Goal: Transaction & Acquisition: Purchase product/service

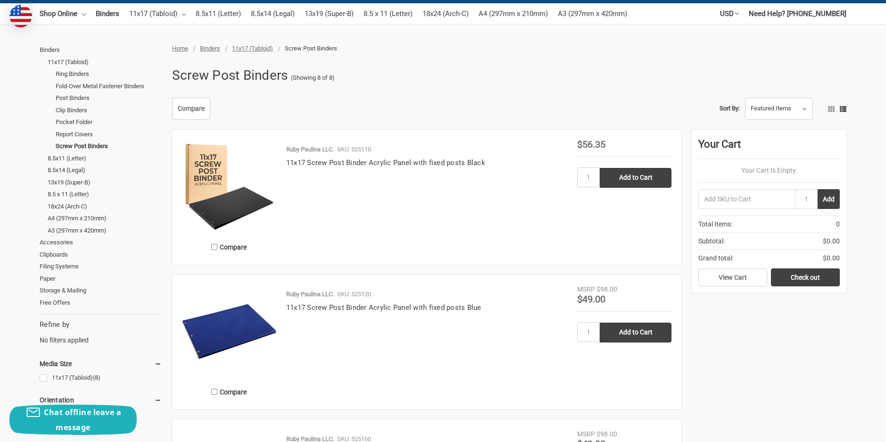
scroll to position [94, 0]
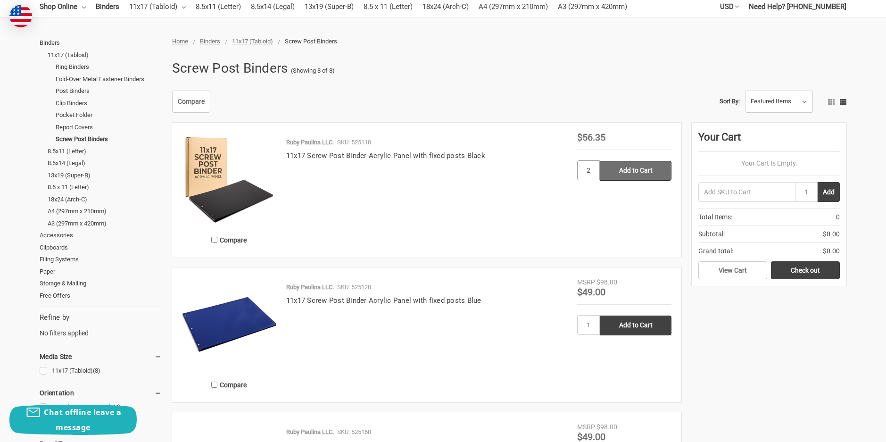
type input "2"
click at [626, 169] on input "Add to Cart" at bounding box center [635, 171] width 72 height 20
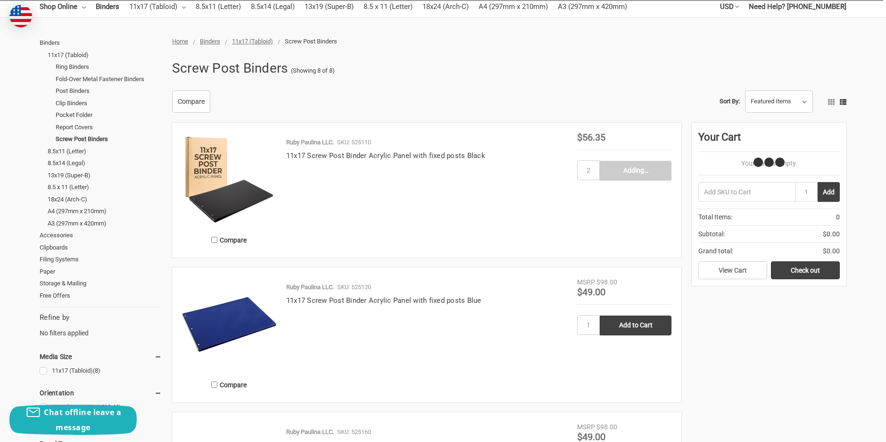
type input "Add to Cart"
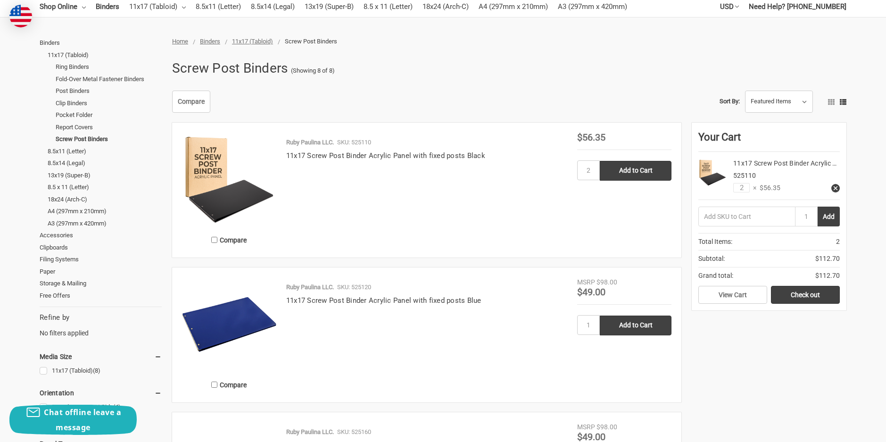
click at [834, 186] on icon at bounding box center [835, 188] width 7 height 7
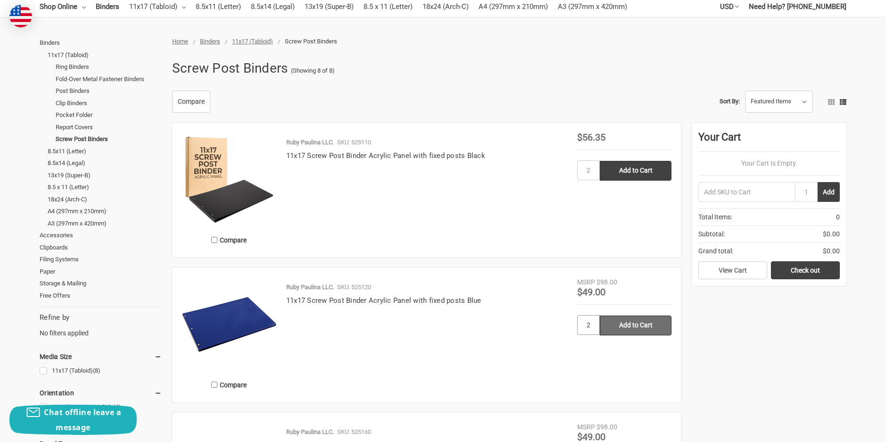
type input "2"
click at [626, 330] on input "Add to Cart" at bounding box center [635, 325] width 72 height 20
type input "Add to Cart"
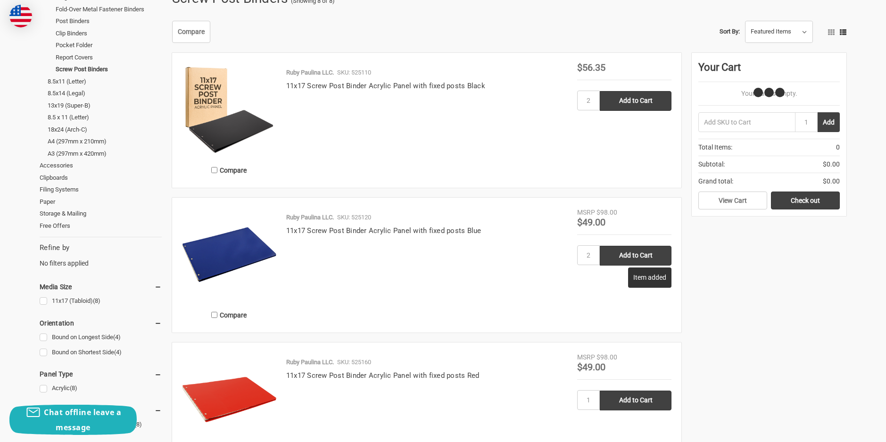
scroll to position [236, 0]
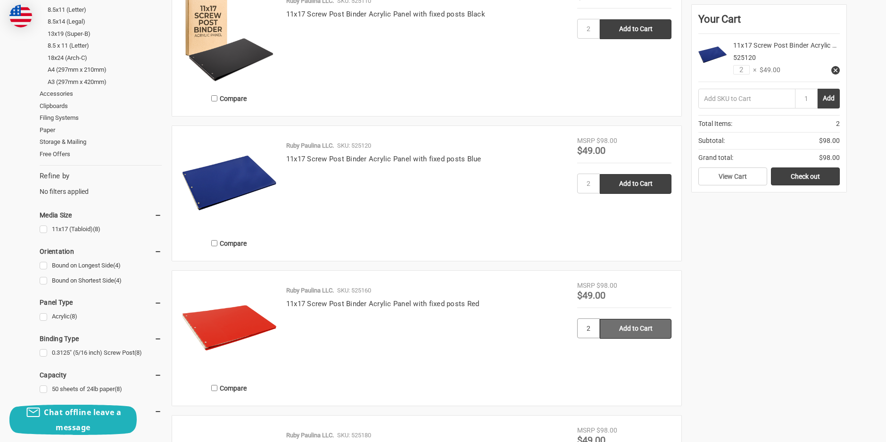
type input "2"
click at [630, 331] on input "Add to Cart" at bounding box center [635, 329] width 72 height 20
type input "Add to Cart"
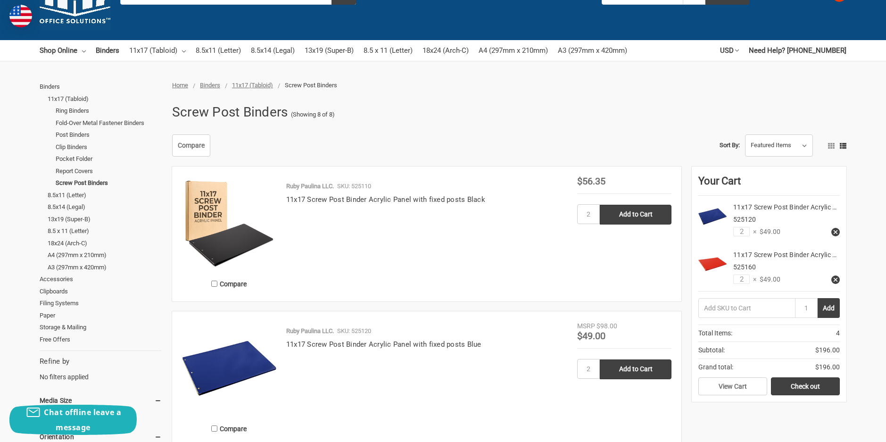
scroll to position [0, 0]
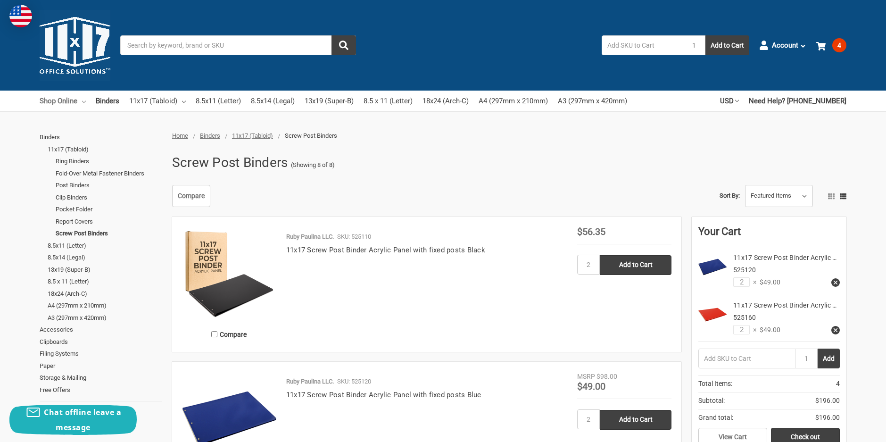
click at [76, 99] on link "Shop Online" at bounding box center [63, 100] width 46 height 21
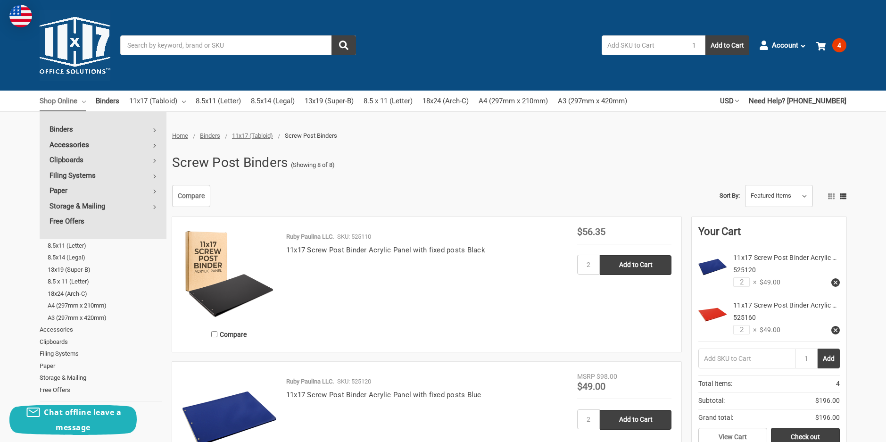
click at [77, 142] on link "Accessories" at bounding box center [103, 144] width 127 height 15
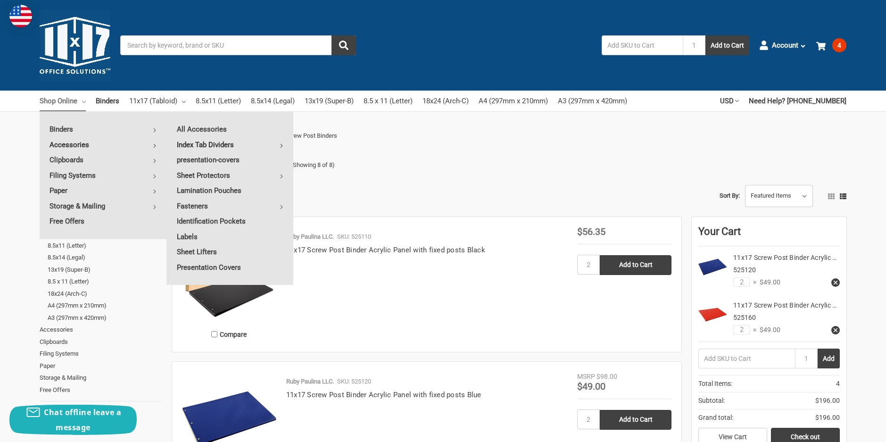
click at [200, 142] on link "Index Tab Dividers" at bounding box center [230, 144] width 126 height 15
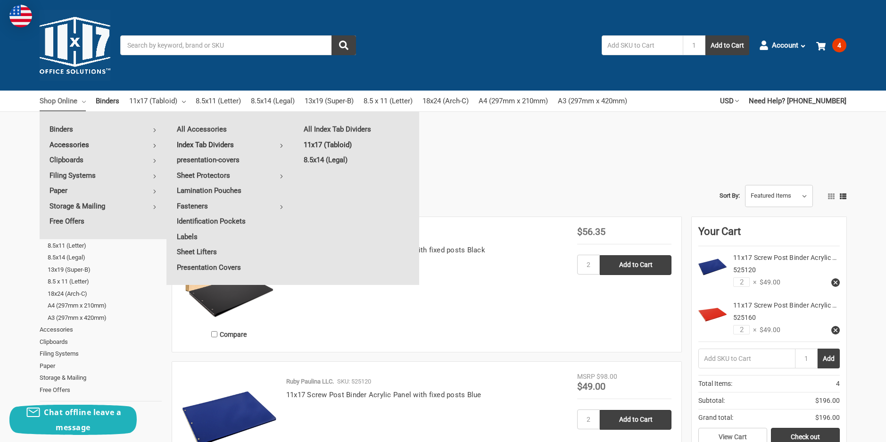
click at [340, 141] on link "11x17 (Tabloid)" at bounding box center [357, 144] width 126 height 15
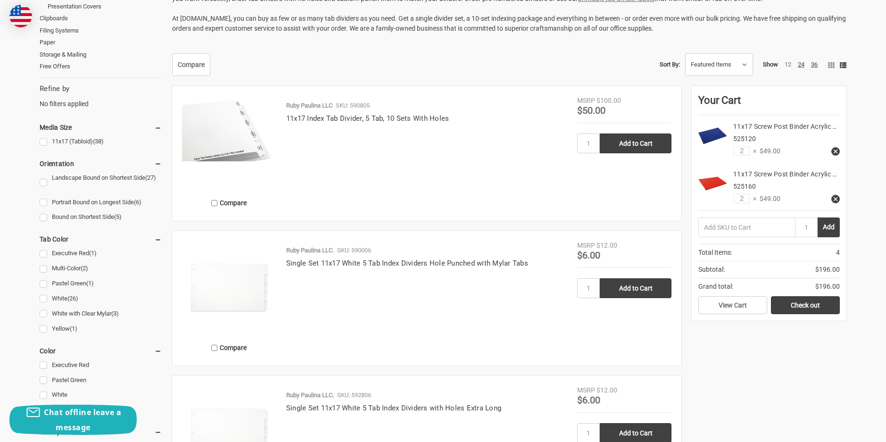
scroll to position [424, 0]
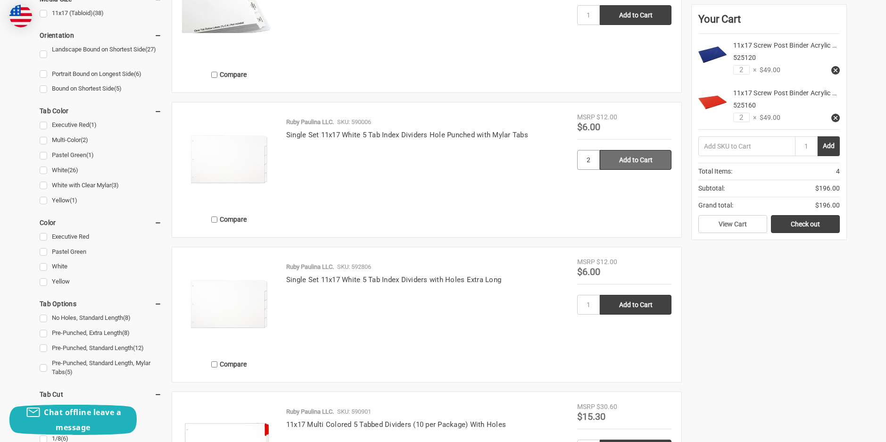
type input "2"
click at [627, 150] on input "Add to Cart" at bounding box center [635, 160] width 72 height 20
type input "Add to Cart"
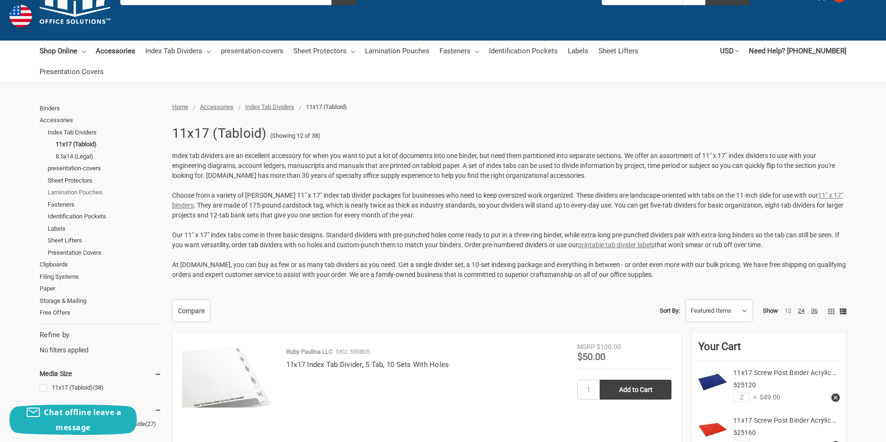
scroll to position [0, 0]
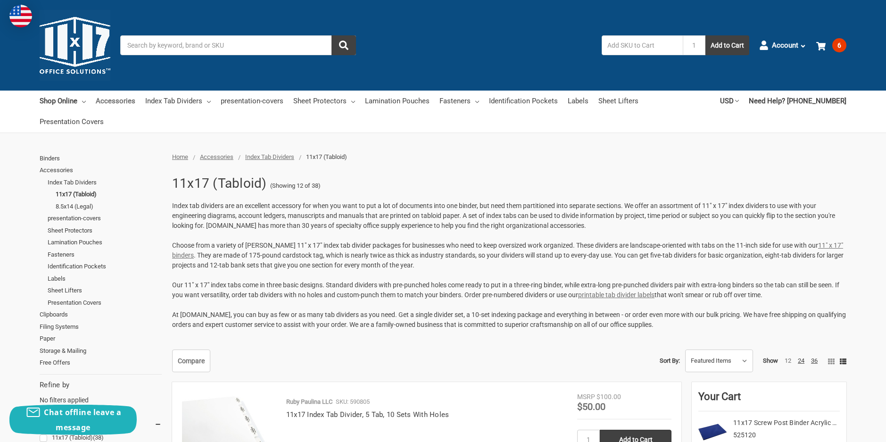
click at [111, 98] on link "Accessories" at bounding box center [116, 100] width 40 height 21
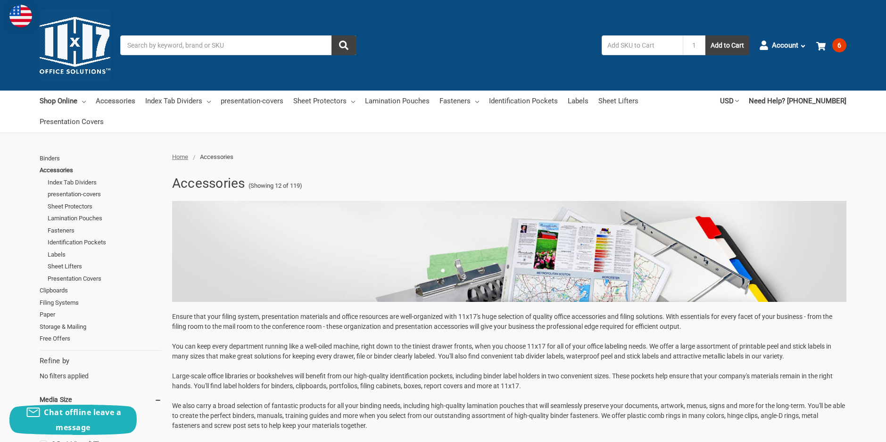
click at [112, 99] on link "Accessories" at bounding box center [116, 100] width 40 height 21
click at [69, 224] on link "Fasteners" at bounding box center [105, 230] width 114 height 12
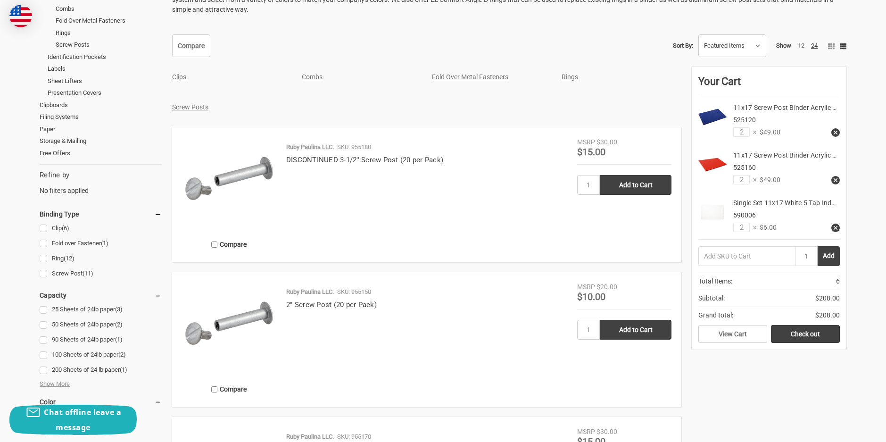
scroll to position [236, 0]
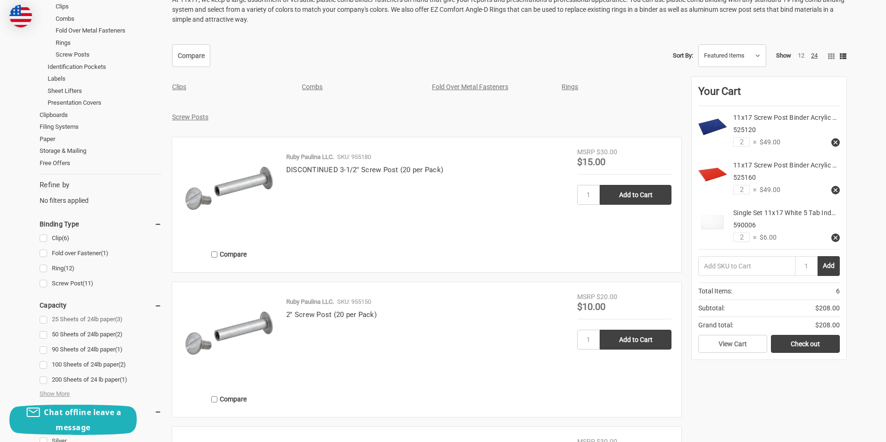
click at [85, 313] on link "25 Sheets of 24lb paper (3)" at bounding box center [101, 319] width 122 height 13
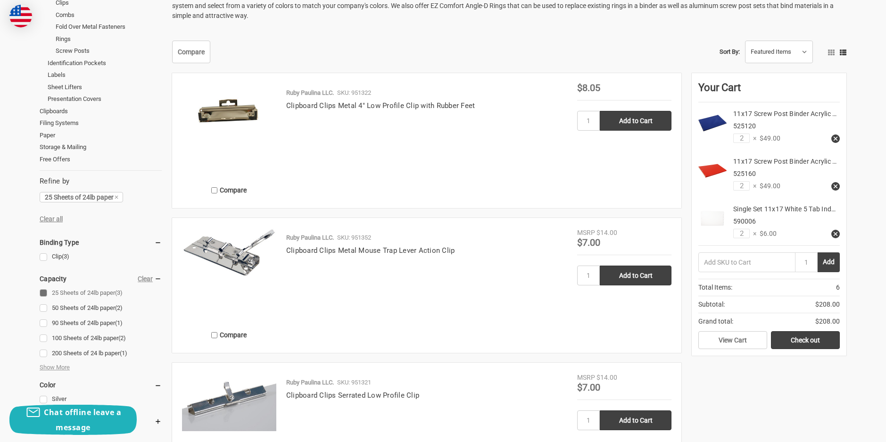
scroll to position [283, 0]
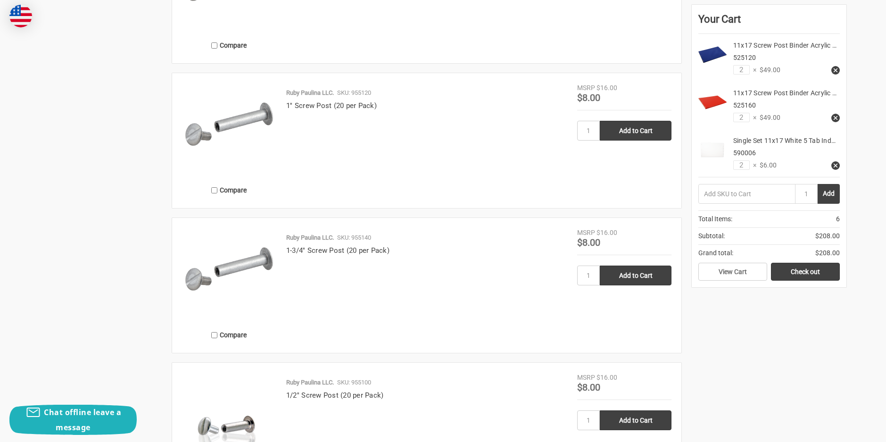
scroll to position [1414, 0]
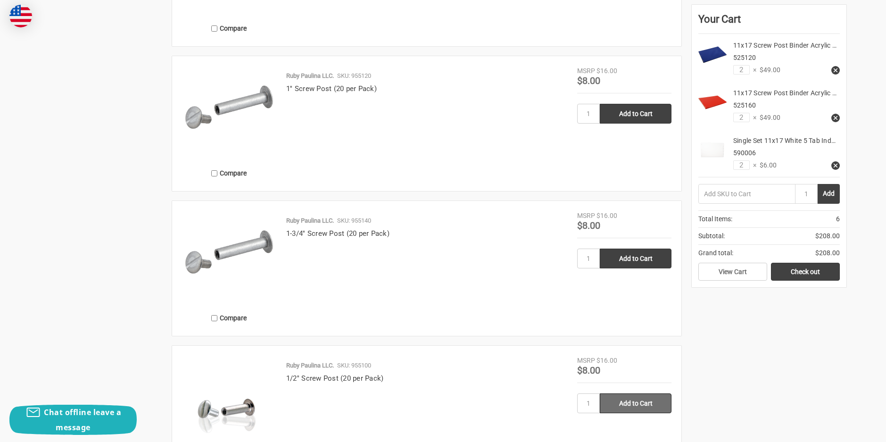
click at [647, 393] on input "Add to Cart" at bounding box center [635, 403] width 72 height 20
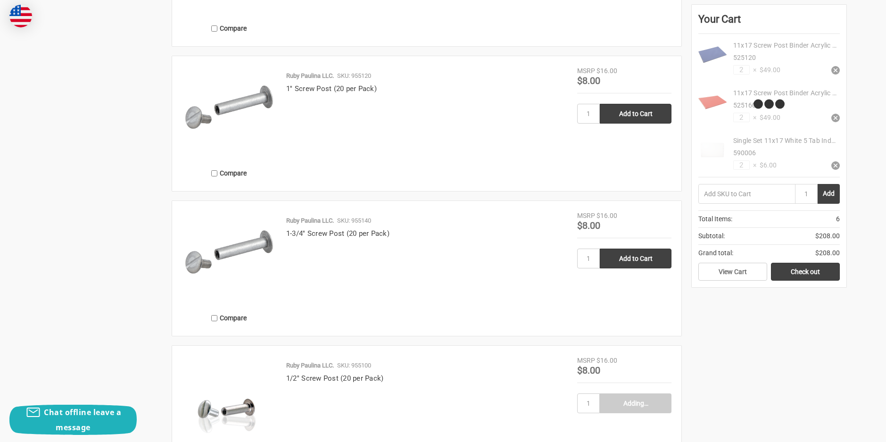
type input "Add to Cart"
click at [638, 104] on input "Add to Cart" at bounding box center [635, 114] width 72 height 20
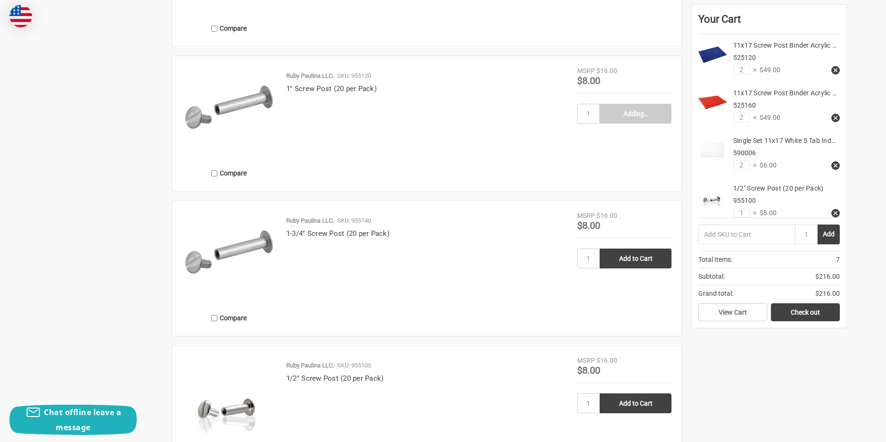
type input "Add to Cart"
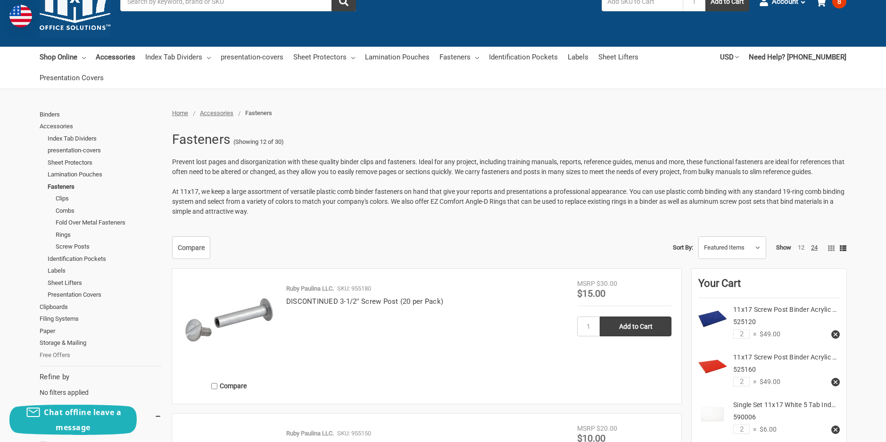
scroll to position [0, 0]
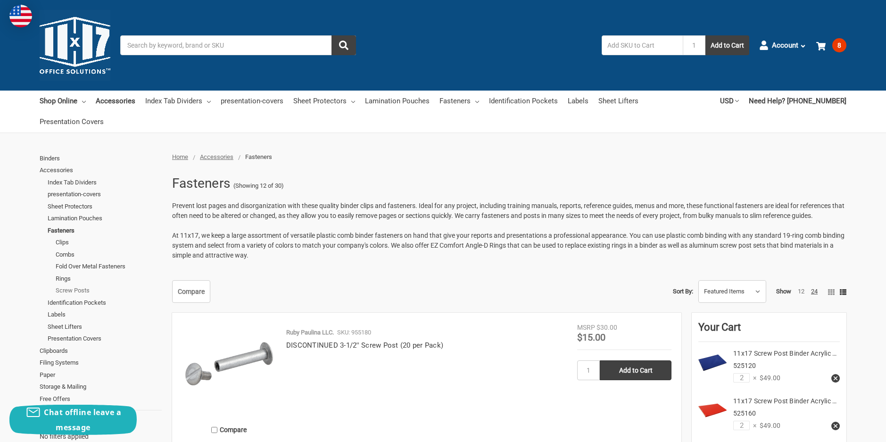
click at [71, 284] on link "Screw Posts" at bounding box center [109, 290] width 106 height 12
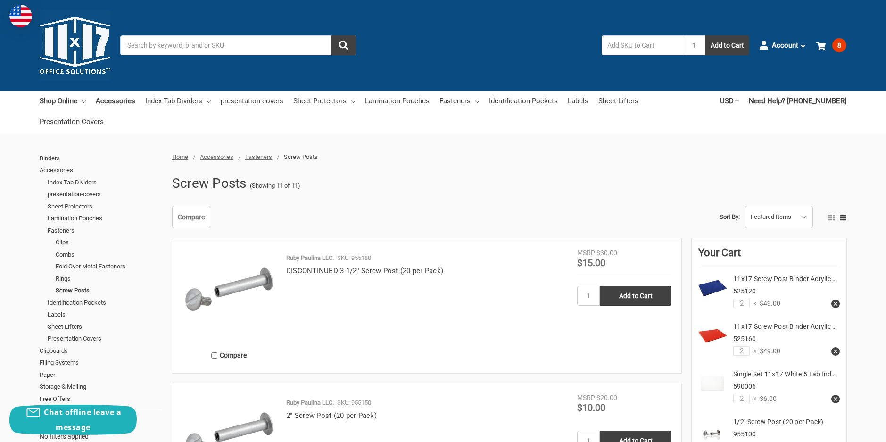
click at [204, 41] on input "Search" at bounding box center [238, 45] width 236 height 20
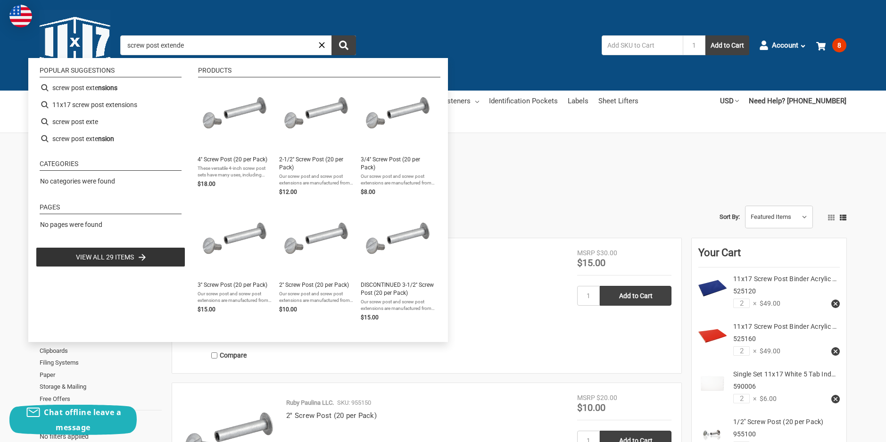
type input "screw post extender"
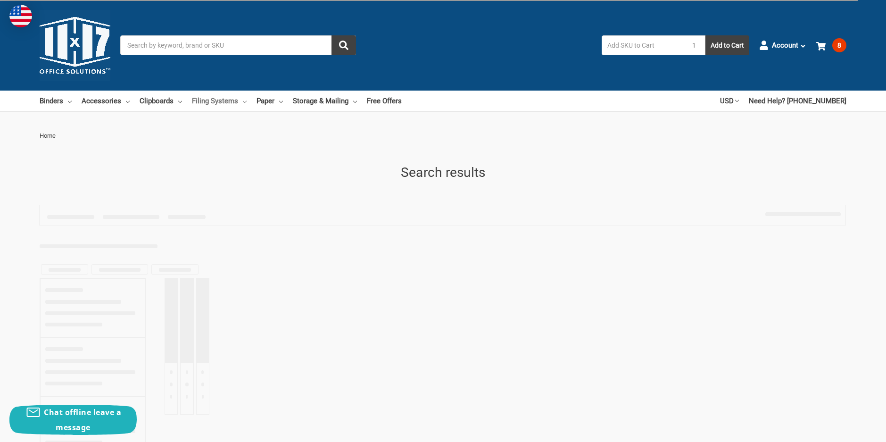
type input "screw post extender"
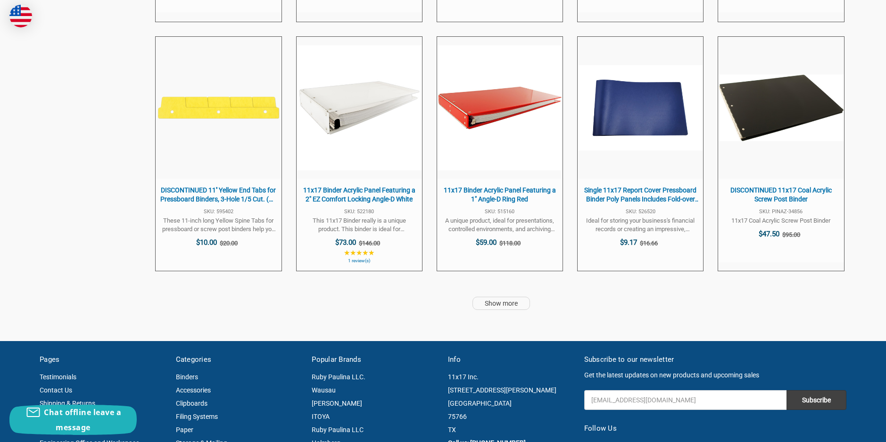
scroll to position [2686, 0]
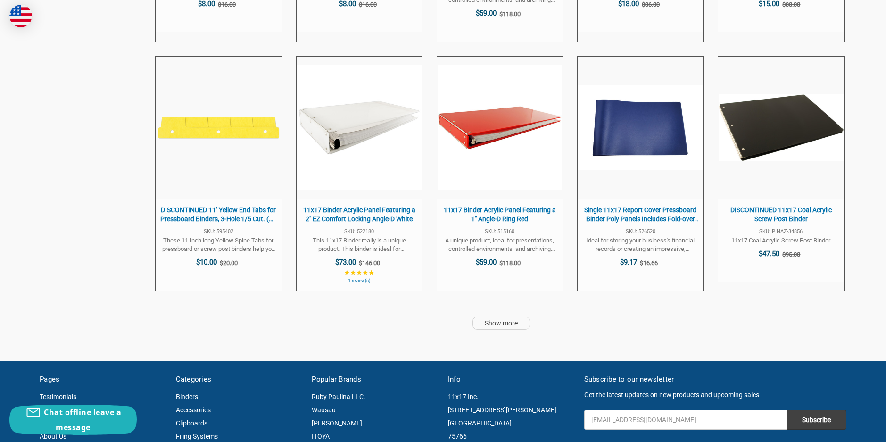
click at [503, 320] on link "Show more" at bounding box center [500, 322] width 57 height 13
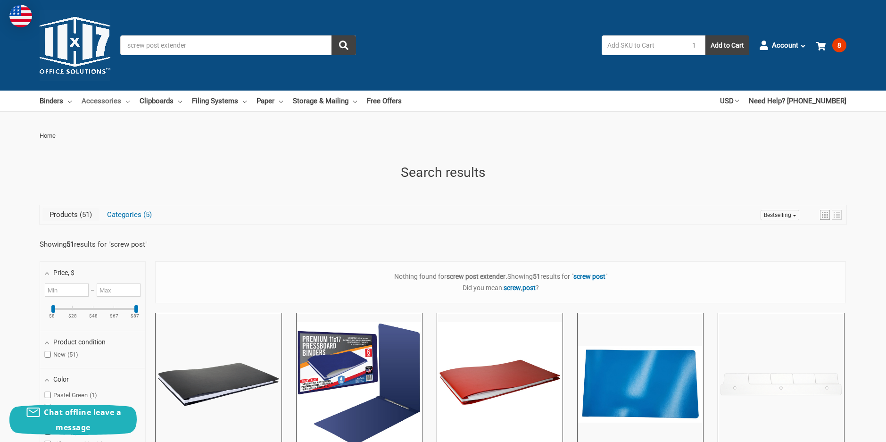
click at [101, 102] on link "Accessories" at bounding box center [106, 100] width 48 height 21
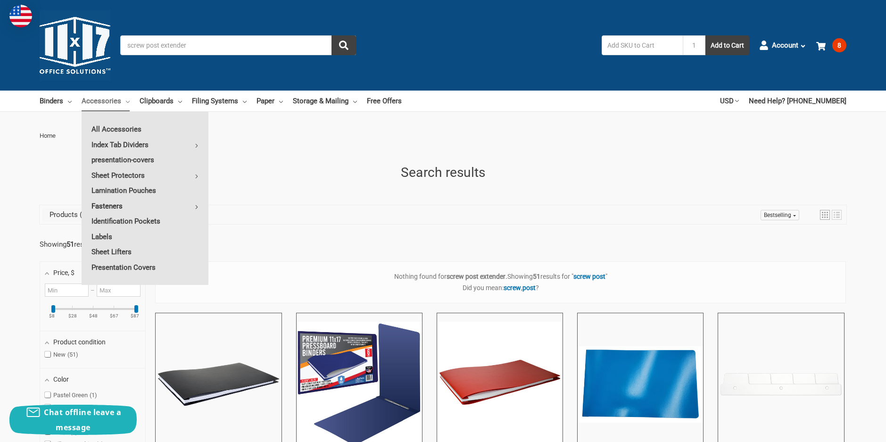
click at [133, 204] on link "Fasteners" at bounding box center [145, 205] width 127 height 15
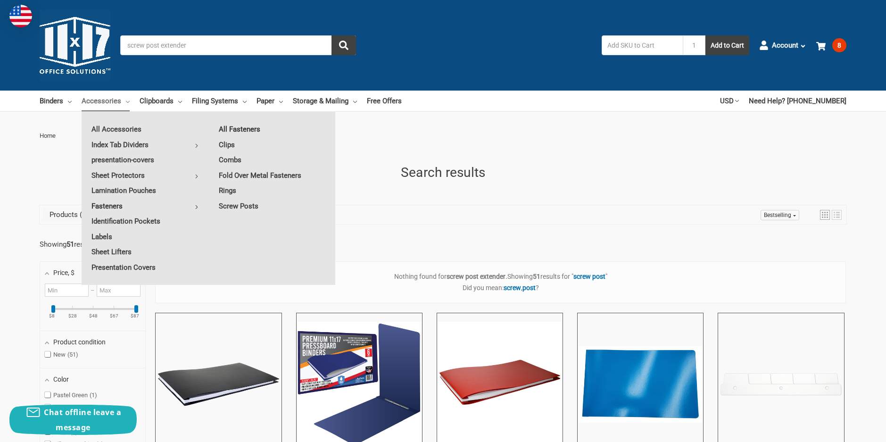
click at [233, 124] on link "All Fasteners" at bounding box center [272, 129] width 126 height 15
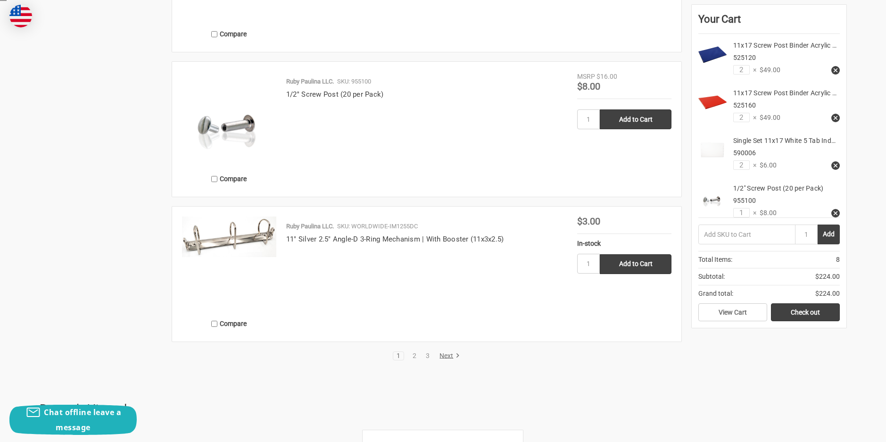
scroll to position [1791, 0]
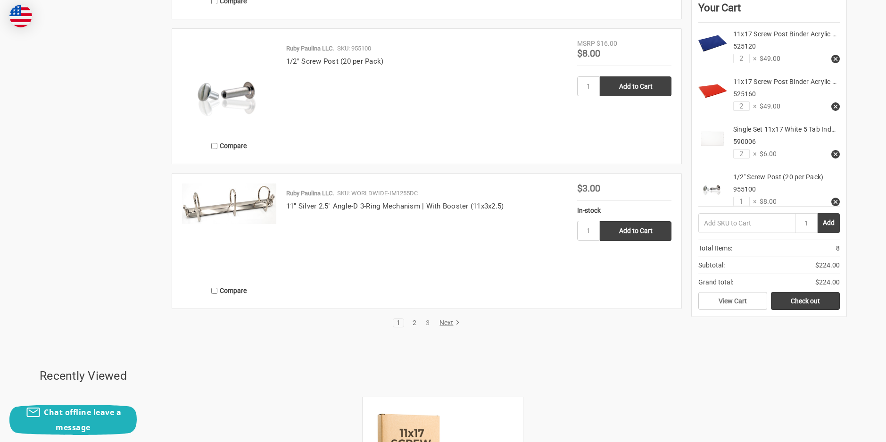
click at [417, 319] on link "2" at bounding box center [414, 322] width 10 height 7
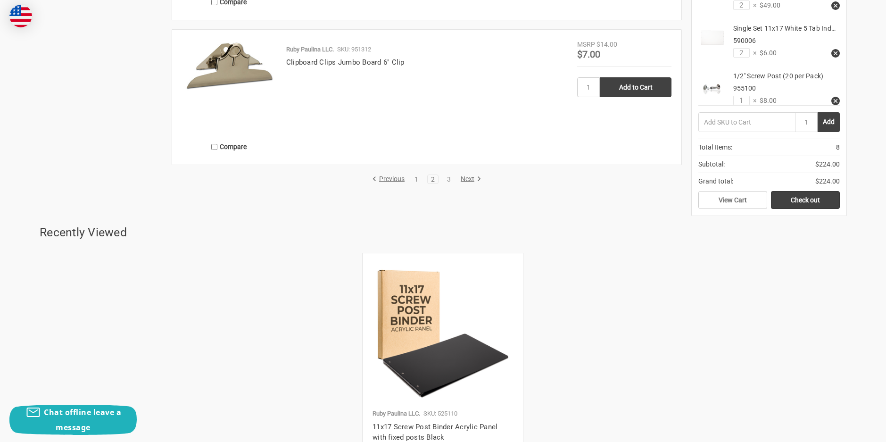
scroll to position [1885, 0]
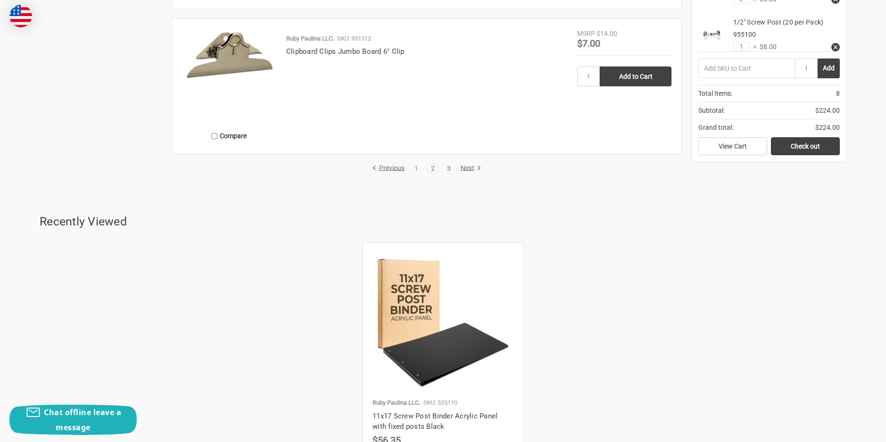
click at [448, 165] on link "3" at bounding box center [448, 168] width 10 height 7
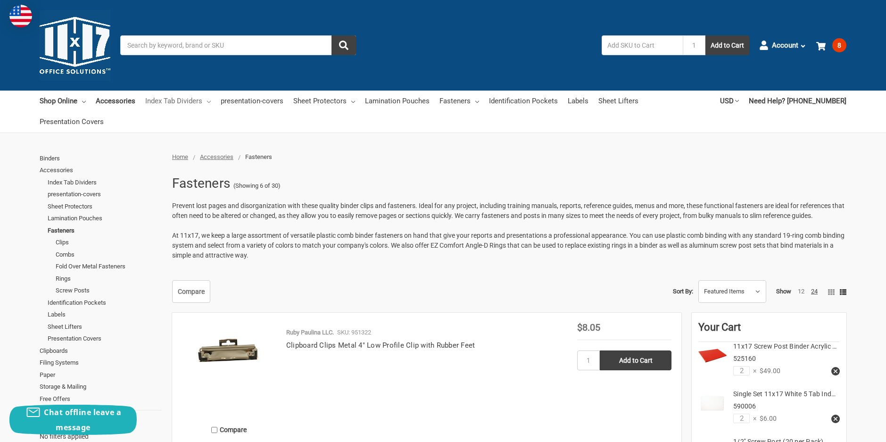
click at [180, 99] on link "Index Tab Dividers" at bounding box center [178, 100] width 66 height 21
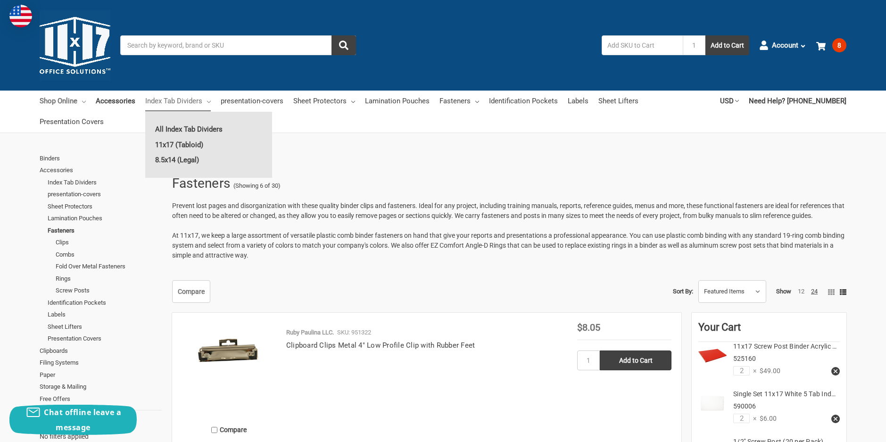
click at [78, 101] on link "Shop Online" at bounding box center [63, 100] width 46 height 21
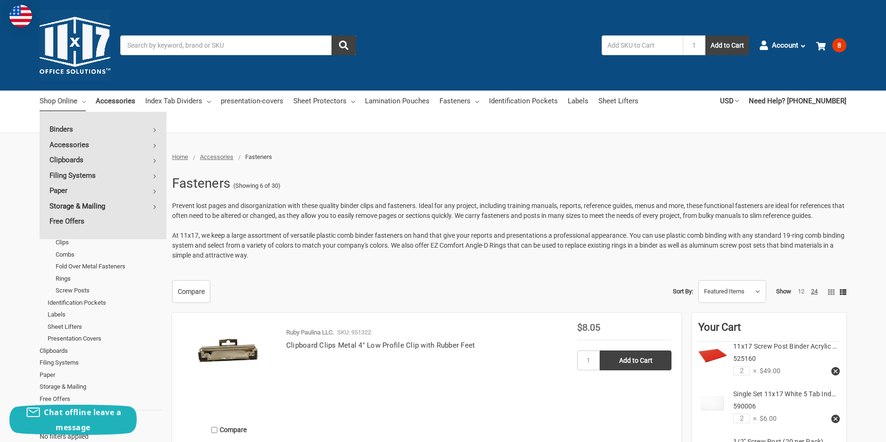
click at [78, 205] on link "Storage & Mailing" at bounding box center [103, 205] width 127 height 15
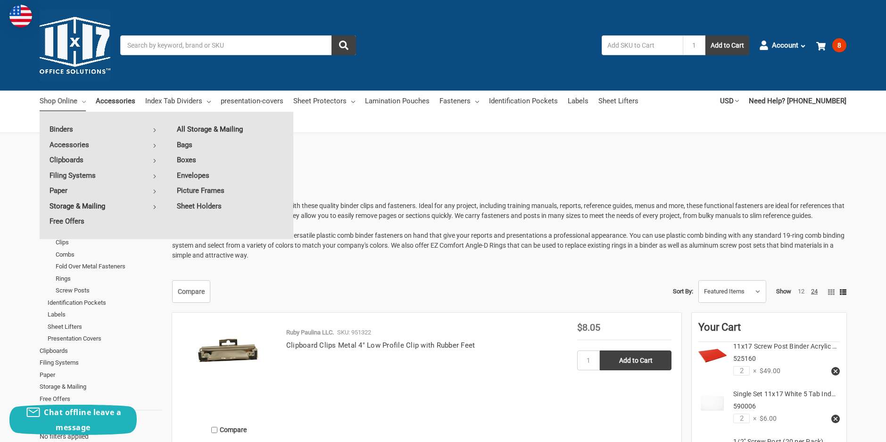
click at [208, 127] on link "All Storage & Mailing" at bounding box center [230, 129] width 126 height 15
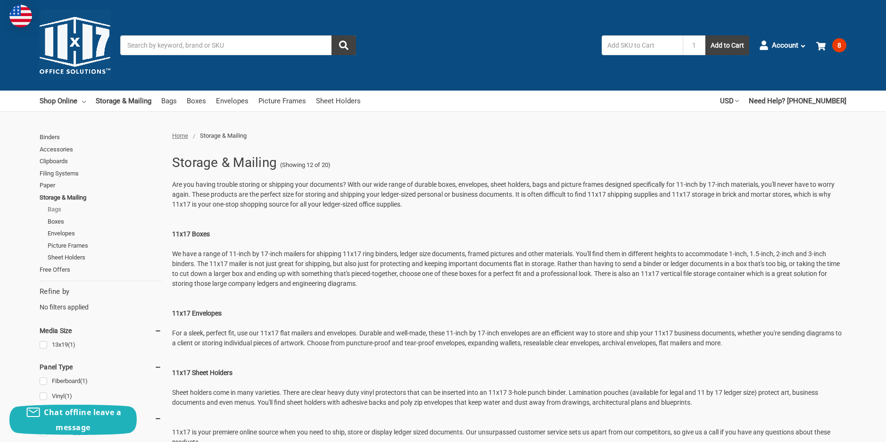
click at [52, 207] on link "Bags" at bounding box center [105, 209] width 114 height 12
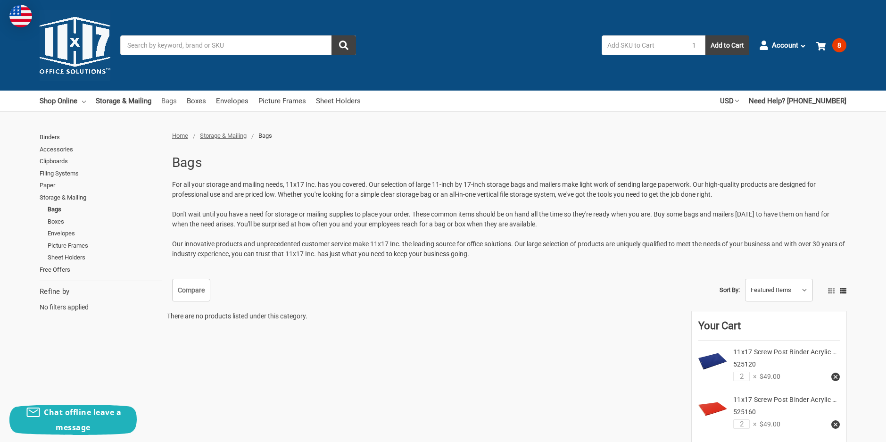
click at [169, 102] on link "Bags" at bounding box center [169, 100] width 16 height 21
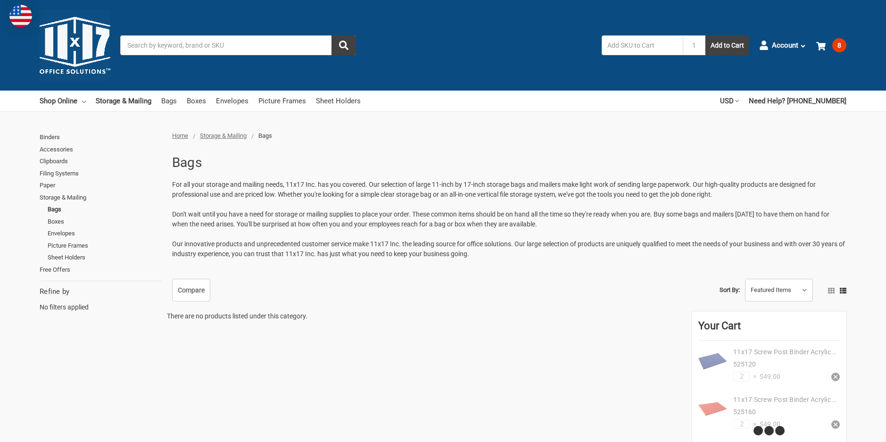
click at [156, 104] on ul "Shop Online Binders All Binders 11x17 (Tabloid) All 11x17 (Tabloid) Ring Binder…" at bounding box center [200, 100] width 321 height 21
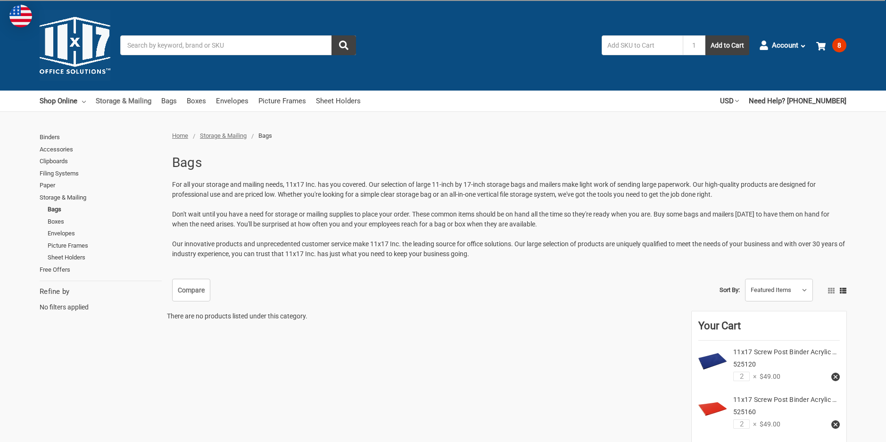
click at [140, 102] on link "Storage & Mailing" at bounding box center [124, 100] width 56 height 21
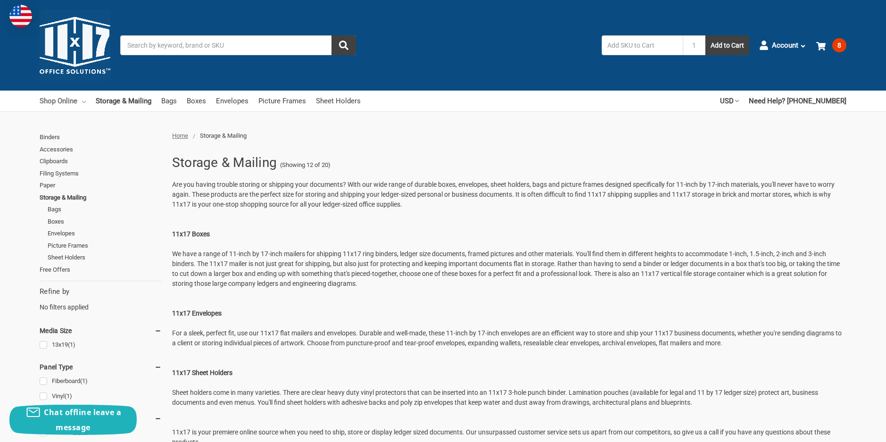
click at [81, 99] on link "Shop Online" at bounding box center [63, 100] width 46 height 21
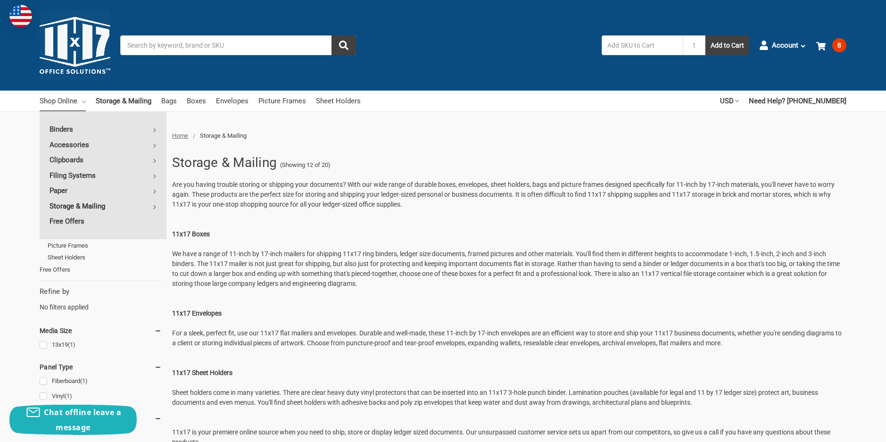
click at [155, 205] on icon at bounding box center [155, 207] width 4 height 4
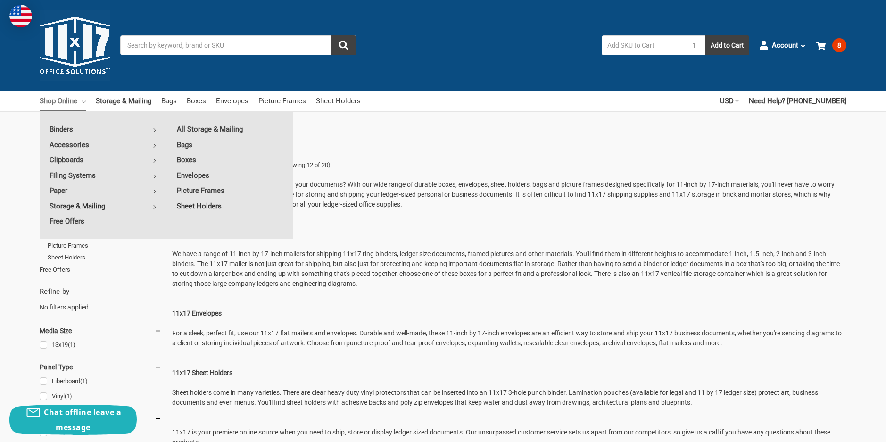
click at [196, 213] on link "Sheet Holders" at bounding box center [230, 205] width 126 height 15
click at [193, 205] on link "Sheet Holders" at bounding box center [230, 205] width 126 height 15
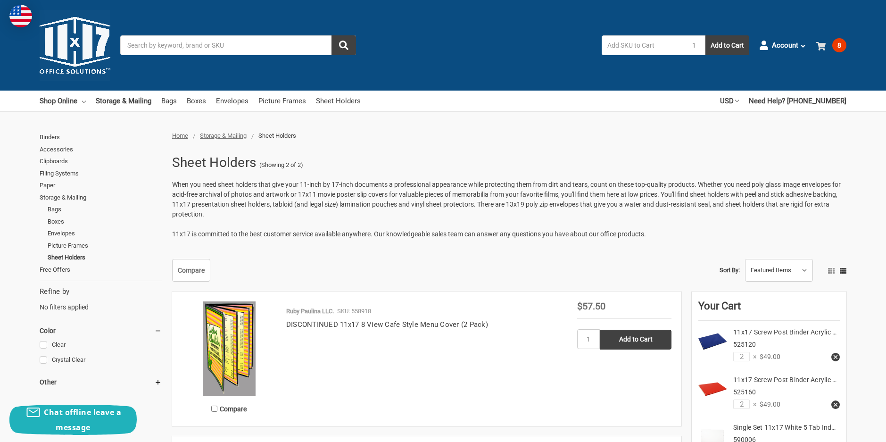
click at [835, 43] on span "8" at bounding box center [839, 45] width 14 height 14
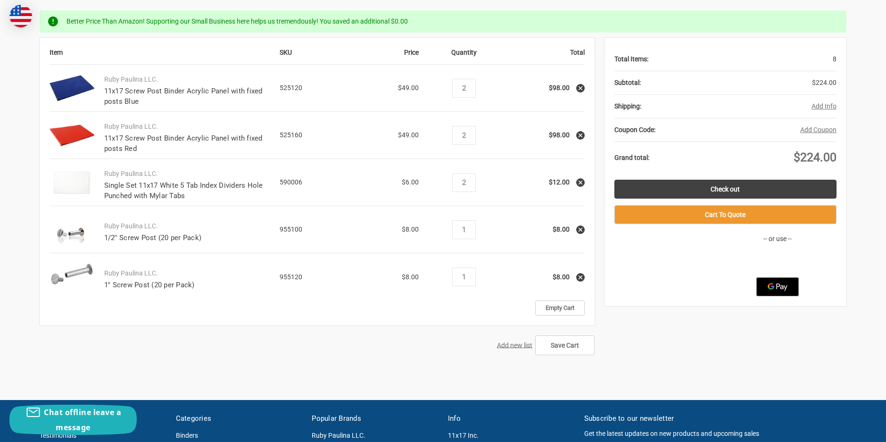
scroll to position [189, 0]
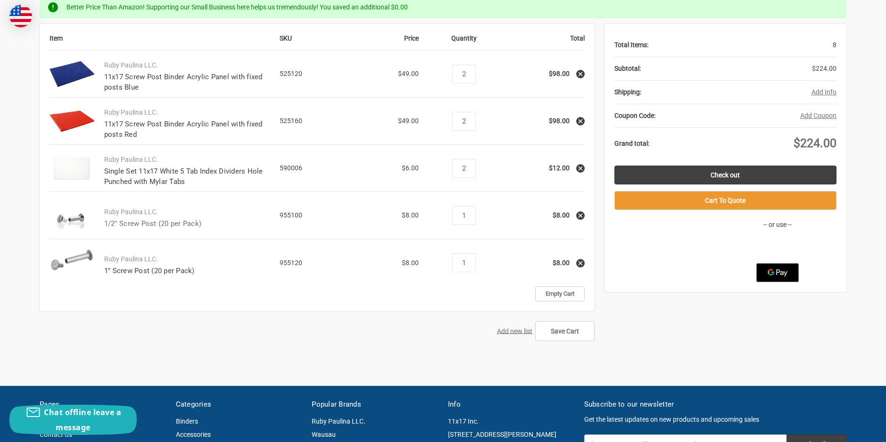
click at [124, 220] on link "1/2'' Screw Post (20 per Pack)" at bounding box center [153, 223] width 98 height 8
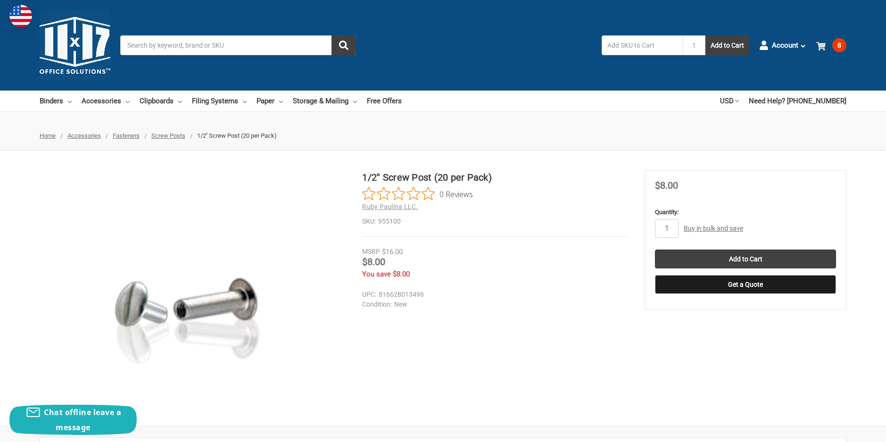
click at [836, 42] on span "8" at bounding box center [839, 45] width 14 height 14
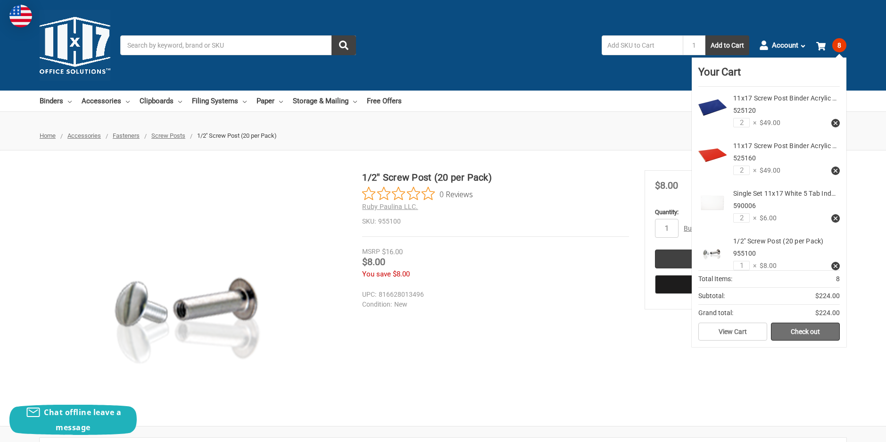
click at [810, 331] on link "Check out" at bounding box center [805, 331] width 69 height 18
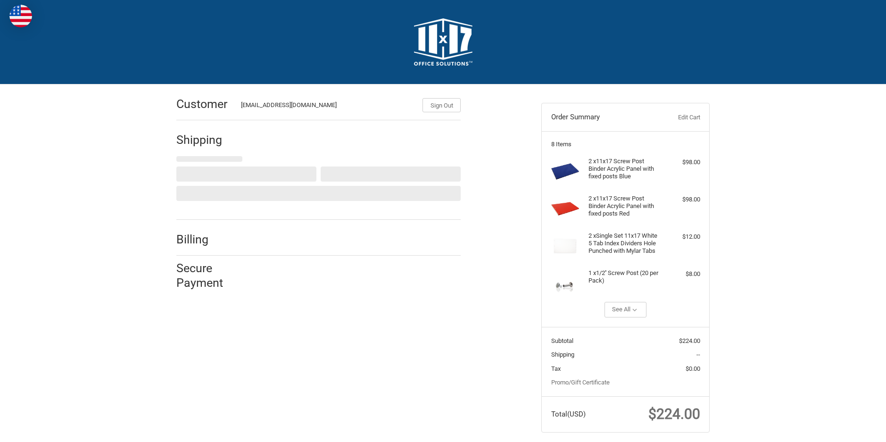
scroll to position [18, 0]
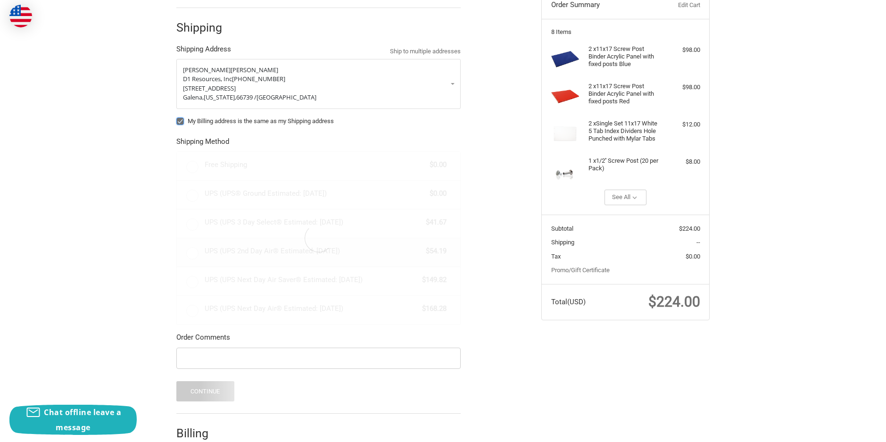
radio input "true"
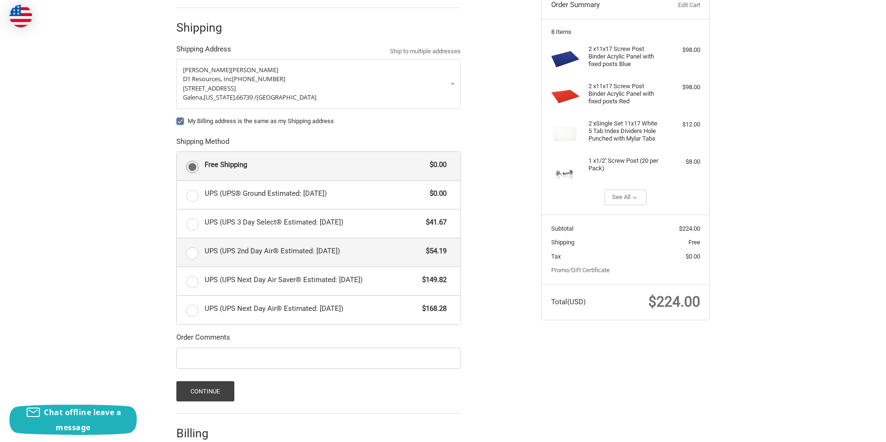
scroll to position [65, 0]
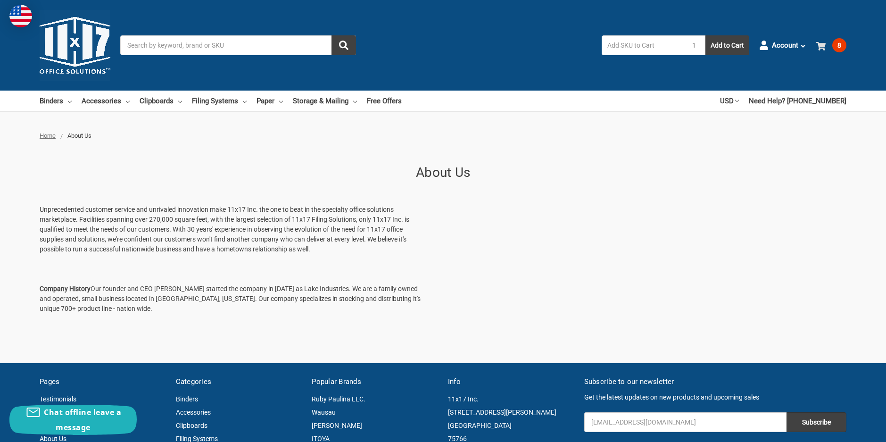
click at [834, 44] on span "8" at bounding box center [839, 45] width 14 height 14
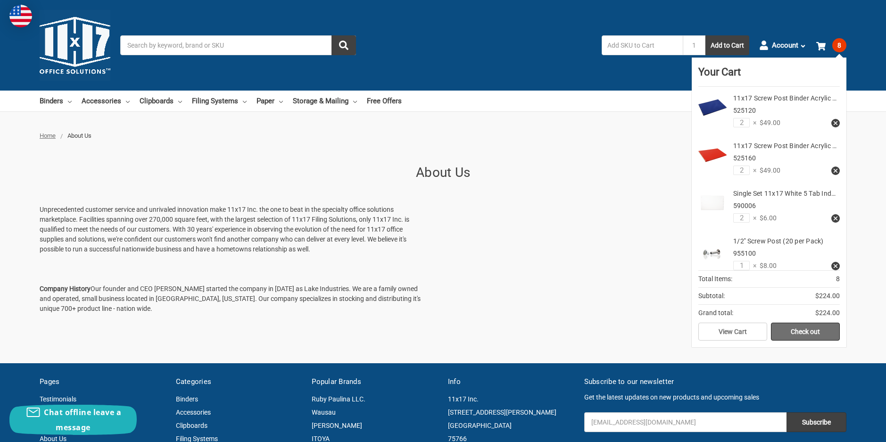
click at [796, 324] on link "Check out" at bounding box center [805, 331] width 69 height 18
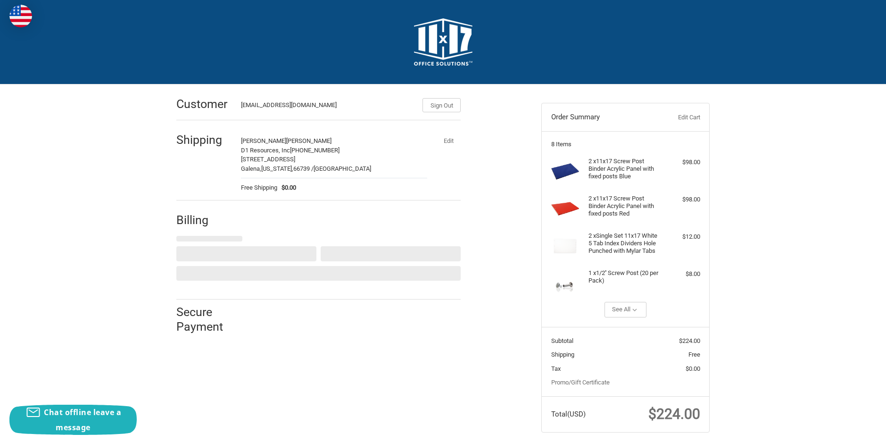
select select "US"
